Goal: Task Accomplishment & Management: Complete application form

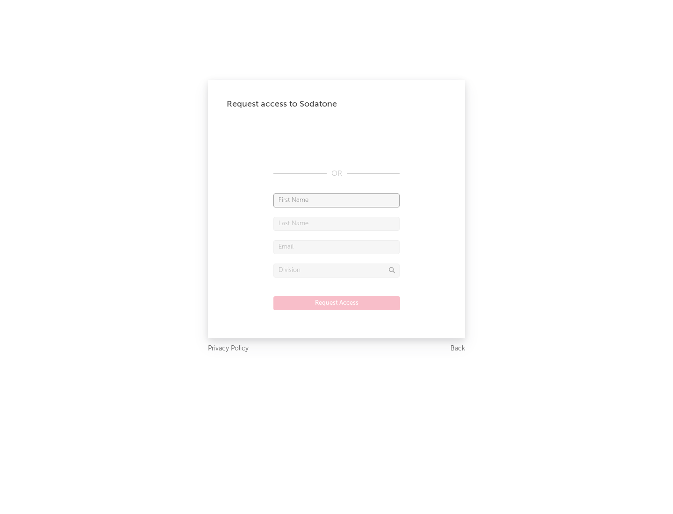
click at [336, 200] on input "text" at bounding box center [336, 200] width 126 height 14
type input "[PERSON_NAME]"
click at [336, 223] on input "text" at bounding box center [336, 224] width 126 height 14
type input "[PERSON_NAME]"
click at [336, 247] on input "text" at bounding box center [336, 247] width 126 height 14
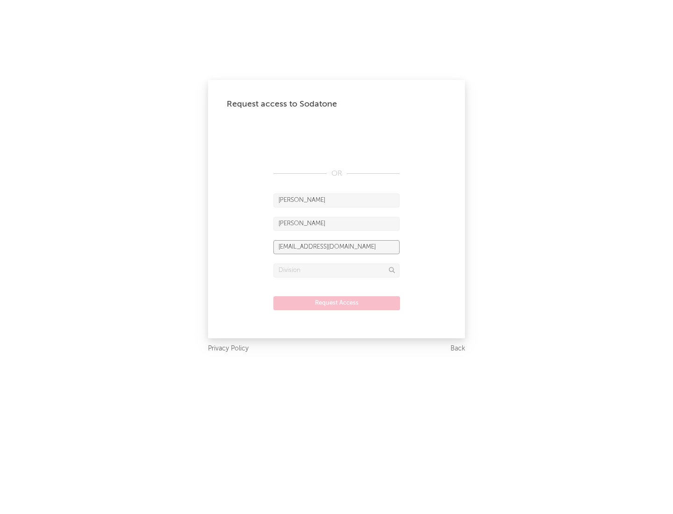
type input "[EMAIL_ADDRESS][DOMAIN_NAME]"
click at [336, 270] on input "text" at bounding box center [336, 271] width 126 height 14
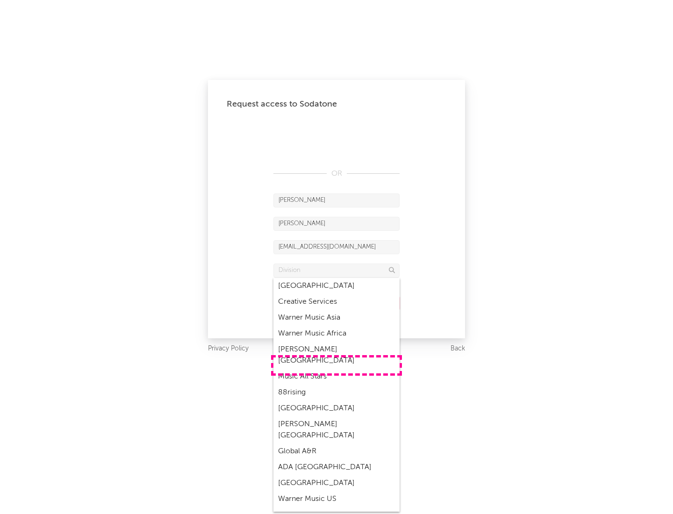
click at [336, 369] on div "Music All Stars" at bounding box center [336, 377] width 126 height 16
type input "Music All Stars"
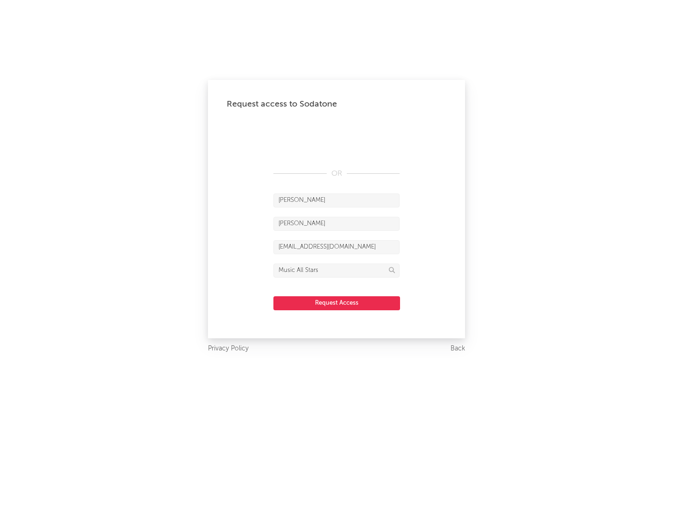
click at [336, 303] on button "Request Access" at bounding box center [336, 303] width 127 height 14
